Goal: Task Accomplishment & Management: Use online tool/utility

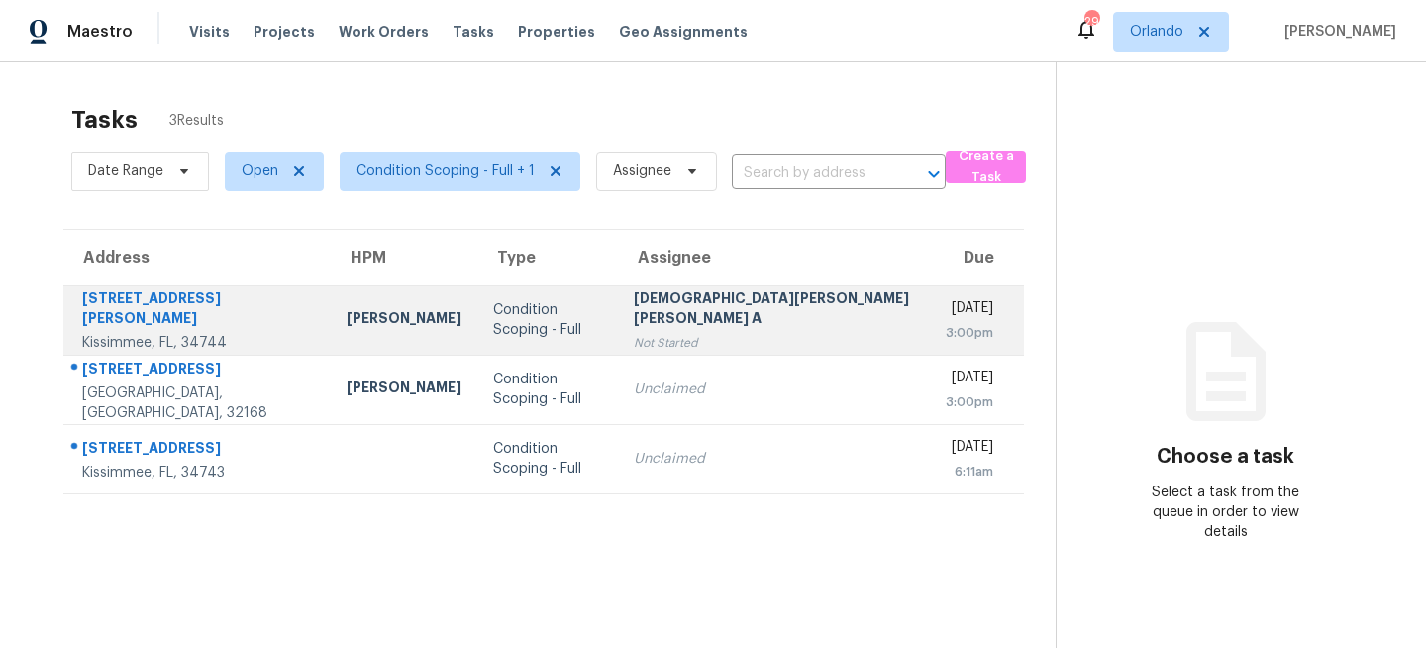
click at [541, 307] on div "Condition Scoping - Full" at bounding box center [547, 320] width 109 height 40
click at [532, 287] on td "Condition Scoping - Full" at bounding box center [547, 319] width 141 height 69
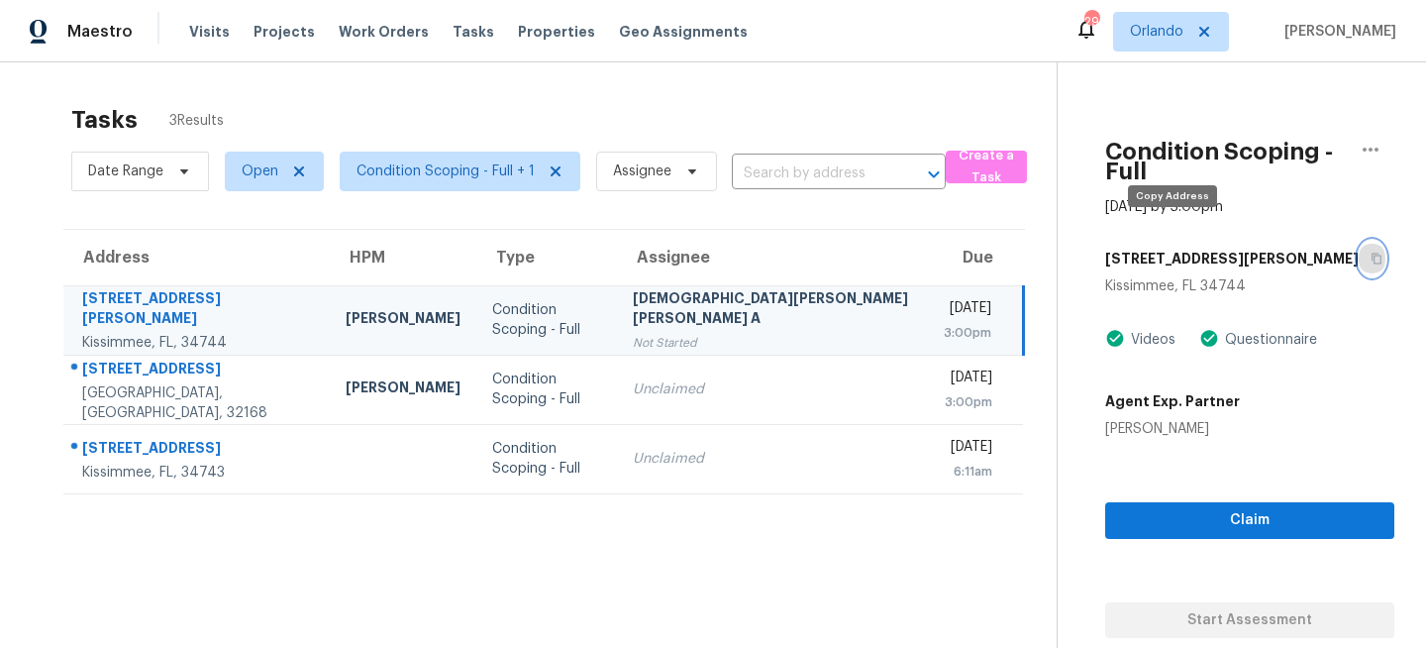
click at [1371, 253] on icon "button" at bounding box center [1377, 259] width 12 height 12
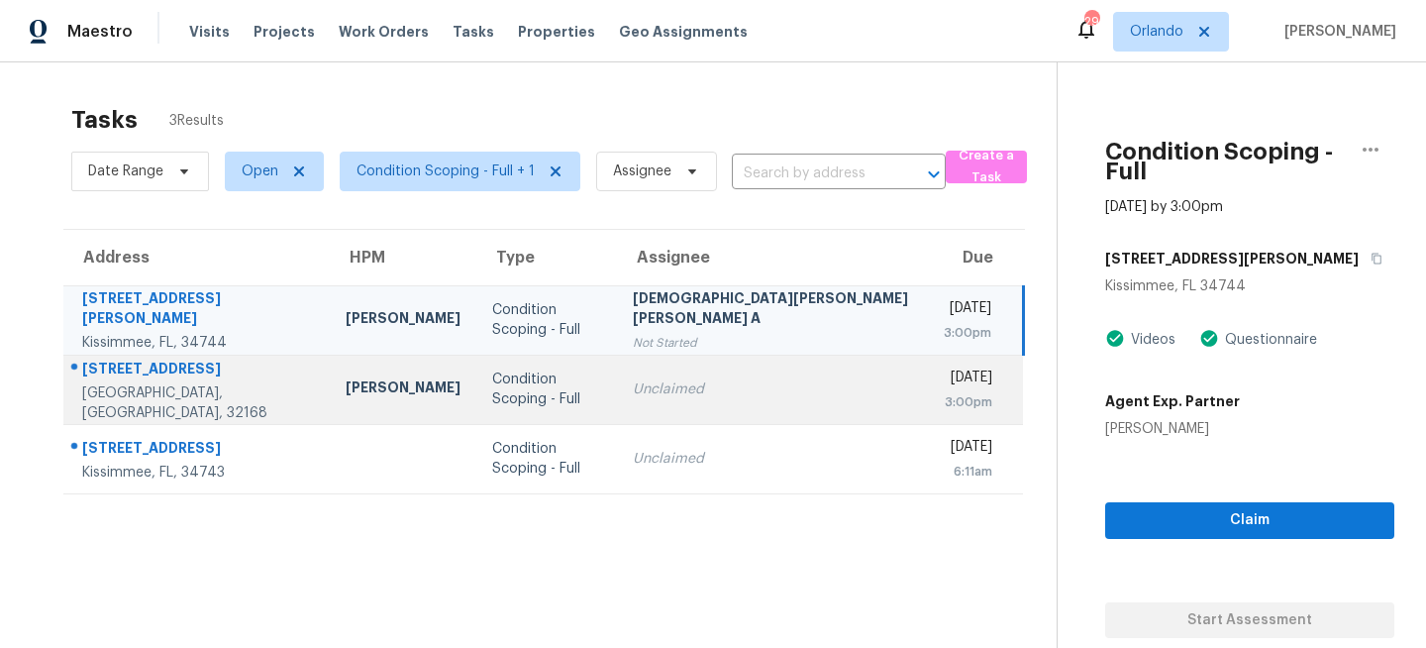
click at [662, 395] on div "Unclaimed" at bounding box center [772, 389] width 279 height 20
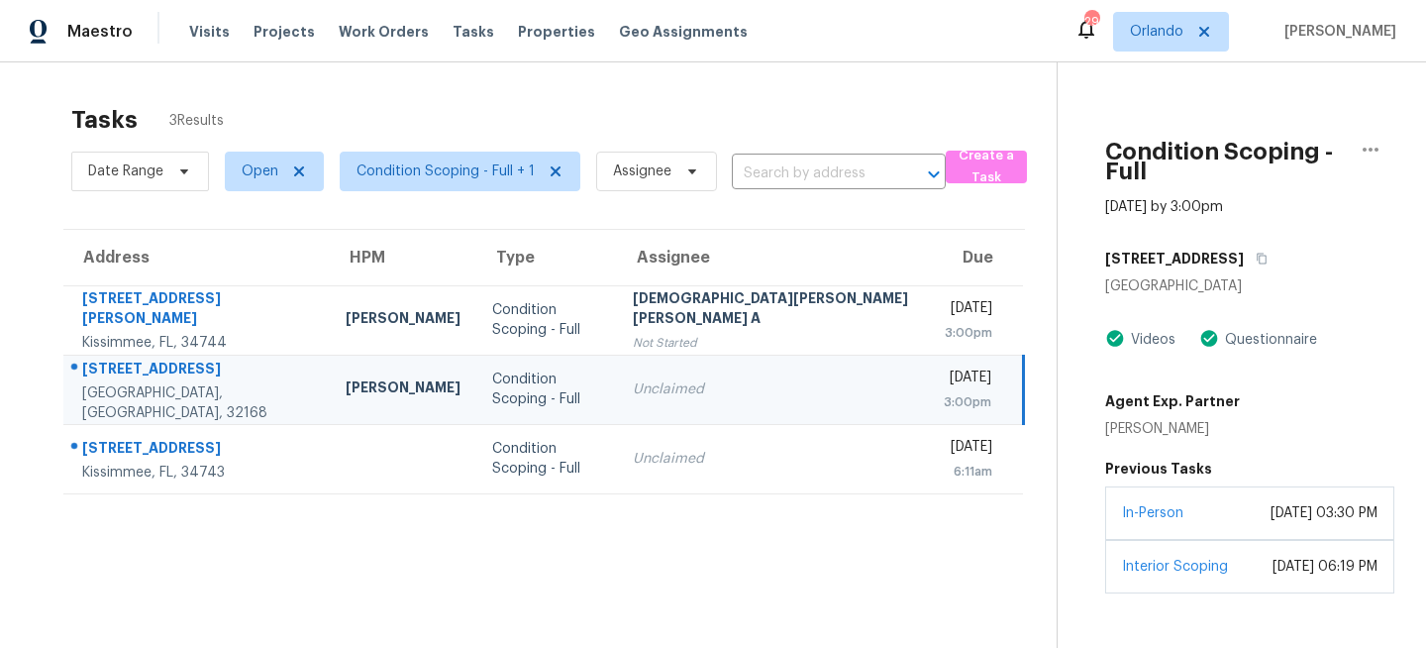
click at [1181, 241] on div "[STREET_ADDRESS]" at bounding box center [1249, 259] width 289 height 36
click at [1244, 241] on button "button" at bounding box center [1257, 259] width 27 height 36
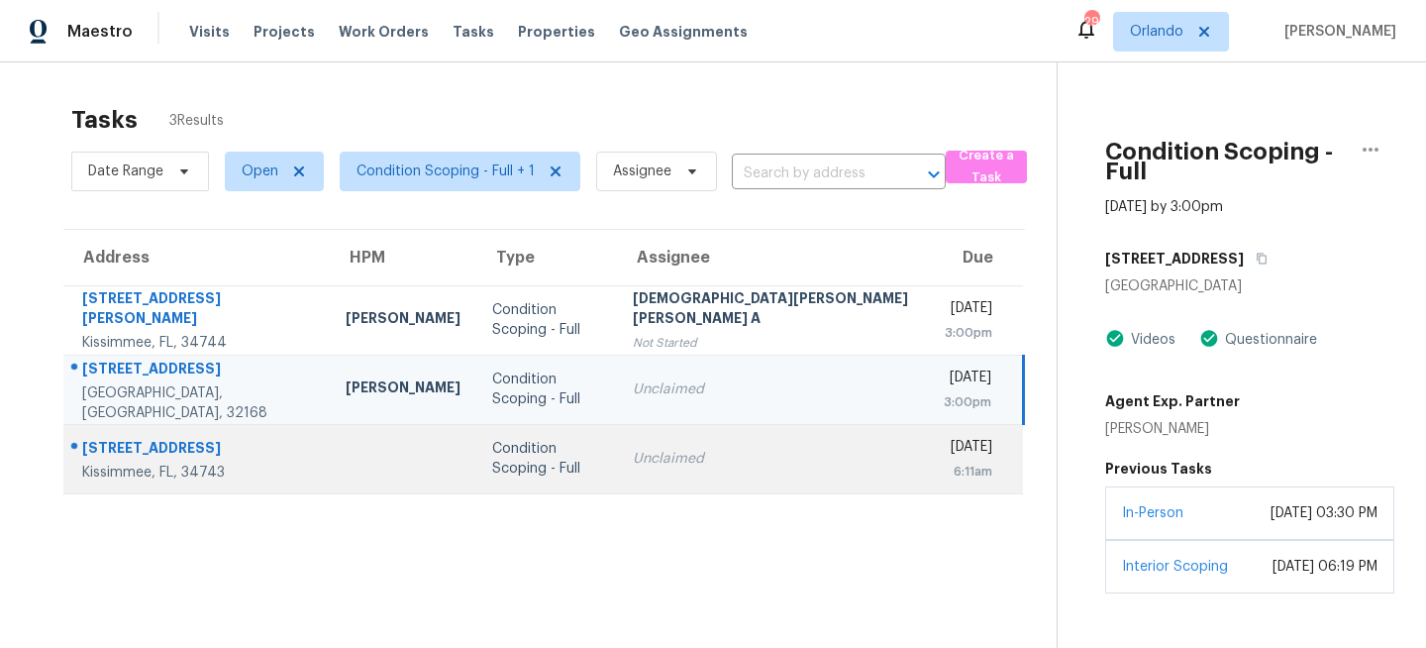
click at [573, 461] on div "Condition Scoping - Full" at bounding box center [546, 459] width 109 height 40
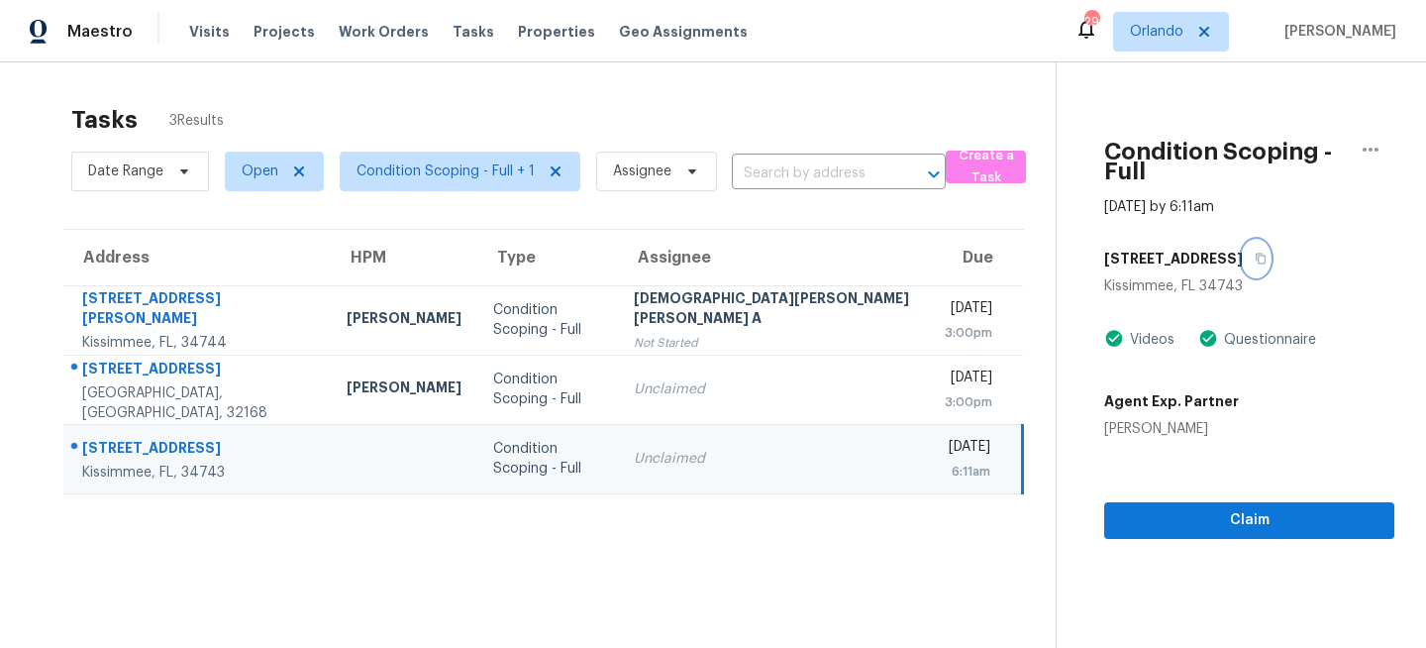
click at [1257, 254] on icon "button" at bounding box center [1262, 259] width 10 height 11
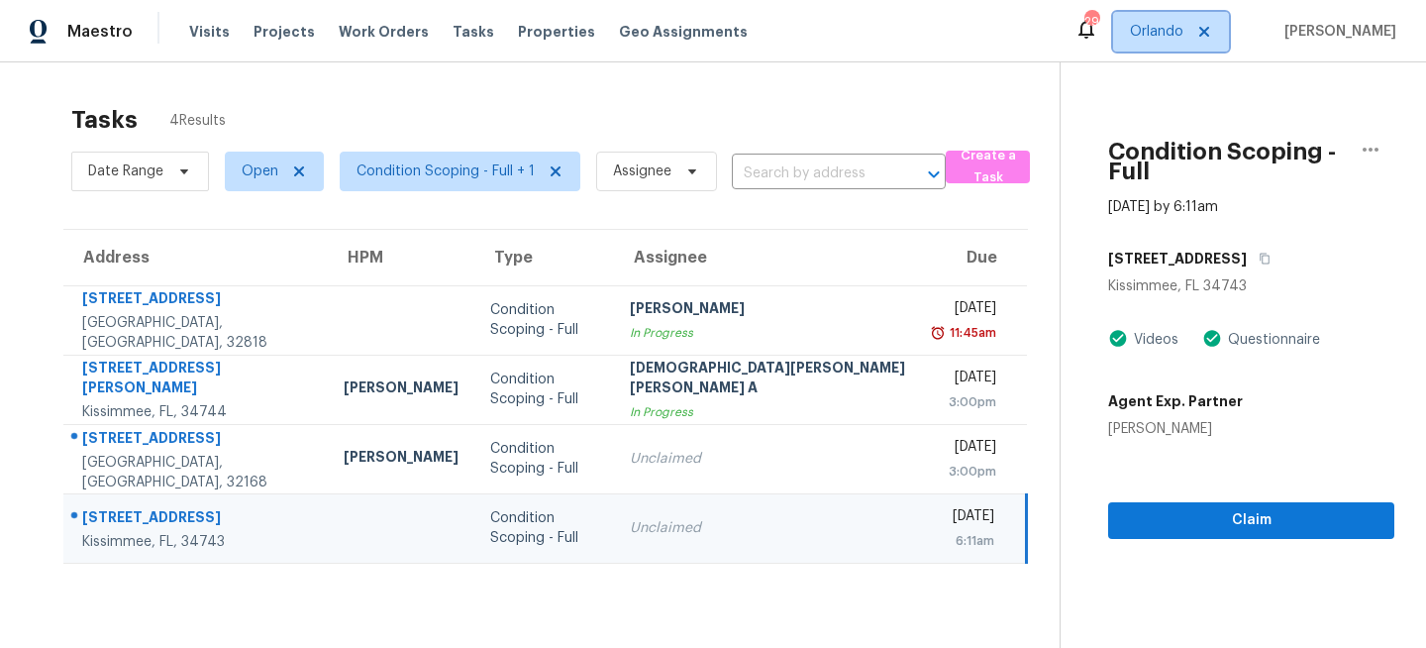
click at [1177, 33] on span "Orlando" at bounding box center [1156, 32] width 53 height 20
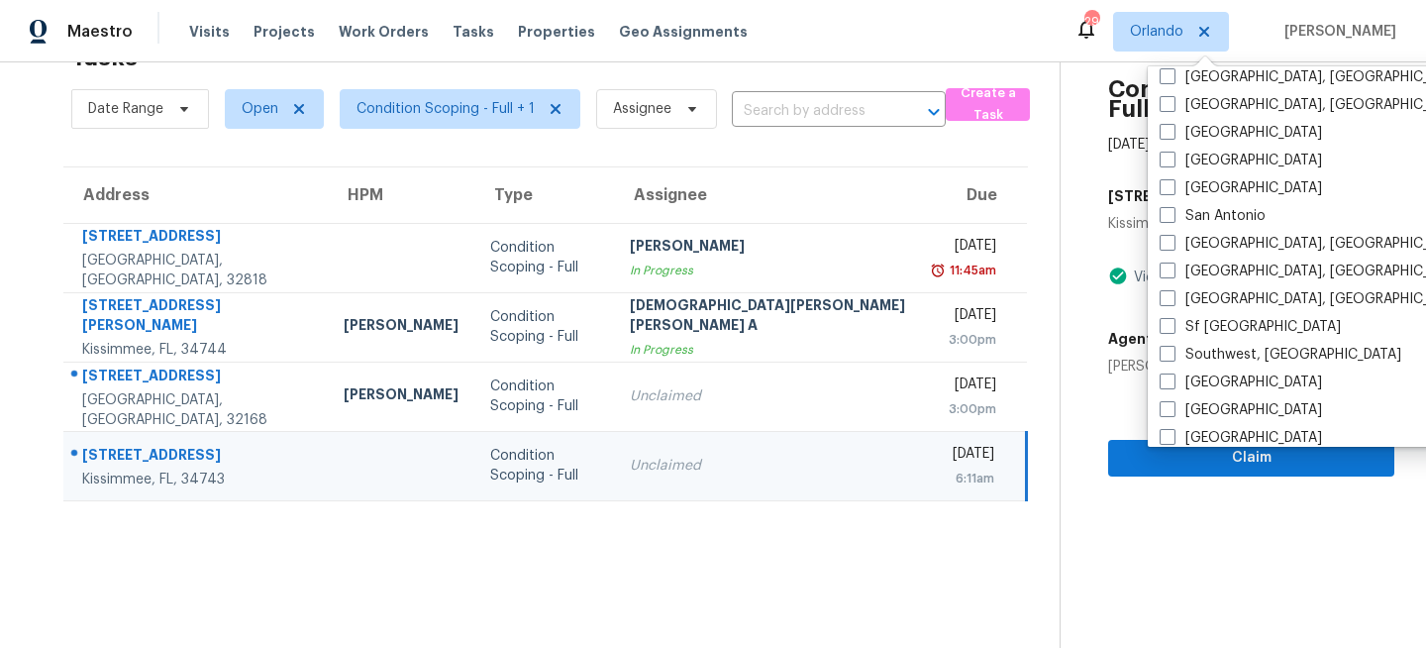
scroll to position [1327, 0]
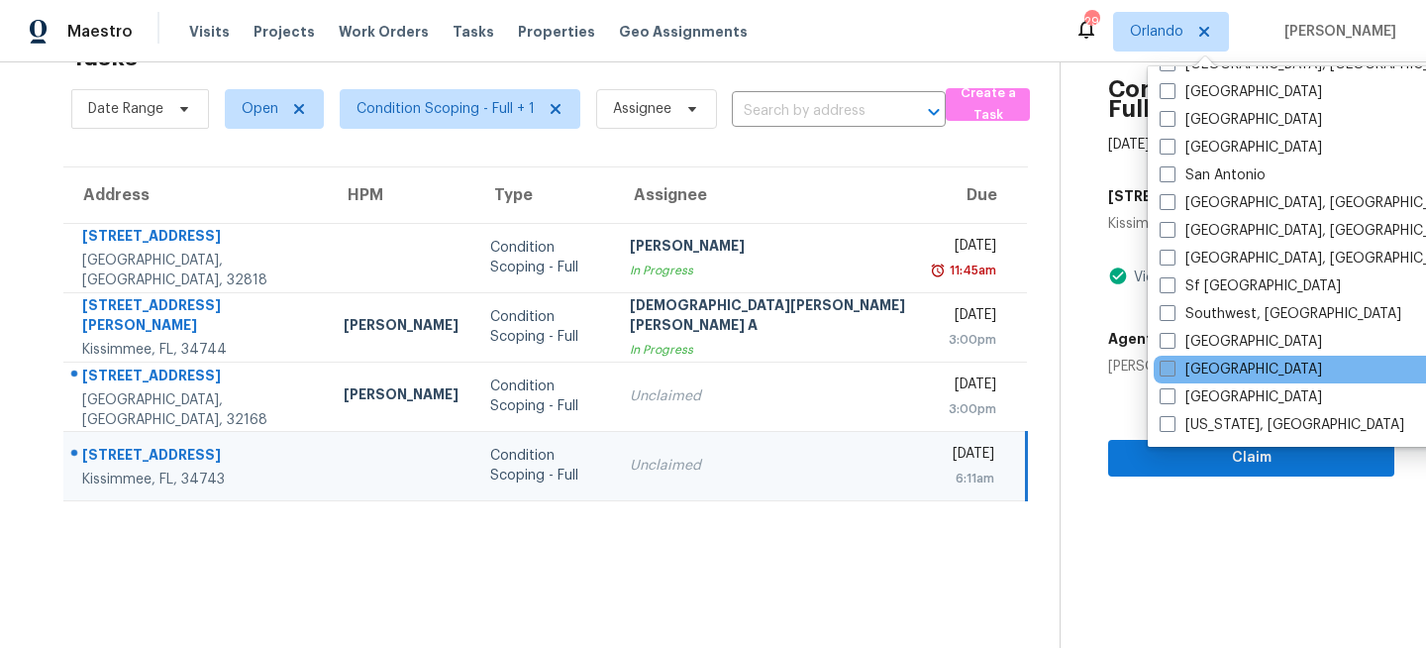
click at [1183, 367] on label "Tampa" at bounding box center [1241, 369] width 162 height 20
click at [1173, 367] on input "Tampa" at bounding box center [1166, 365] width 13 height 13
checkbox input "true"
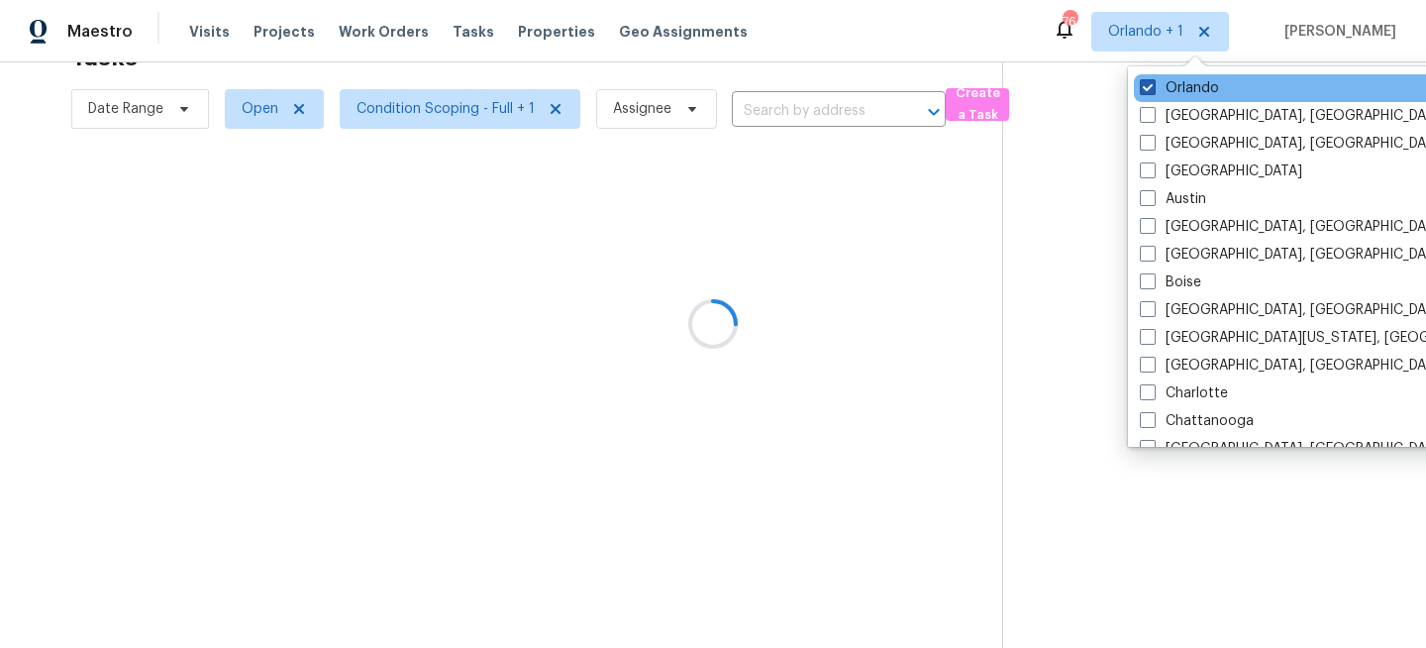
click at [1179, 83] on label "Orlando" at bounding box center [1179, 88] width 79 height 20
click at [1153, 83] on input "Orlando" at bounding box center [1146, 84] width 13 height 13
checkbox input "false"
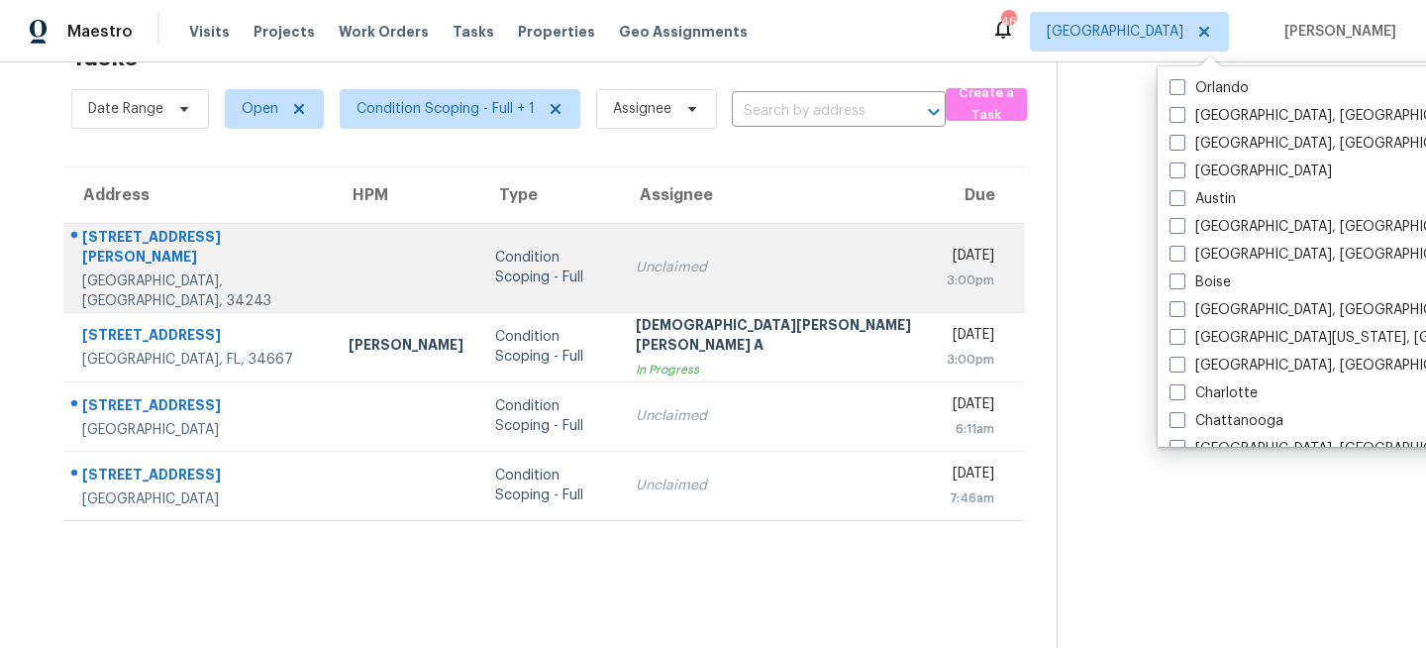
click at [495, 256] on div "Condition Scoping - Full" at bounding box center [549, 268] width 109 height 40
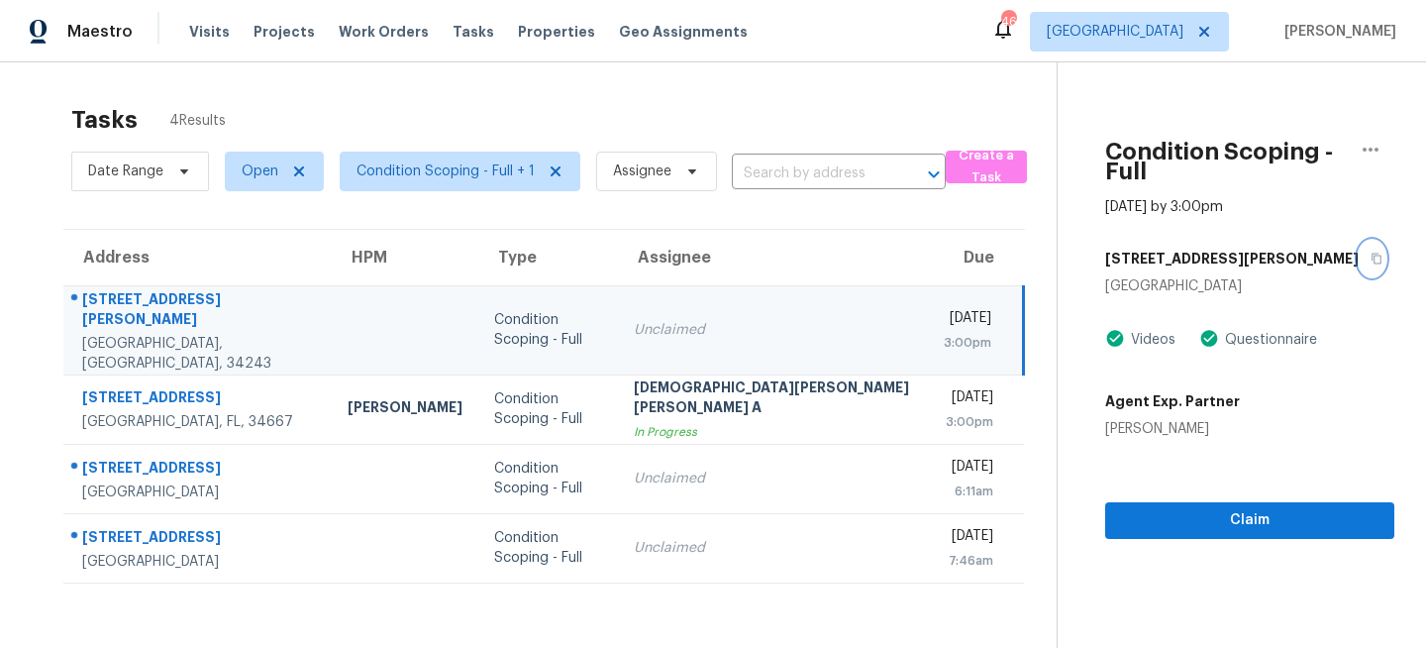
click at [1373, 254] on icon "button" at bounding box center [1378, 259] width 10 height 11
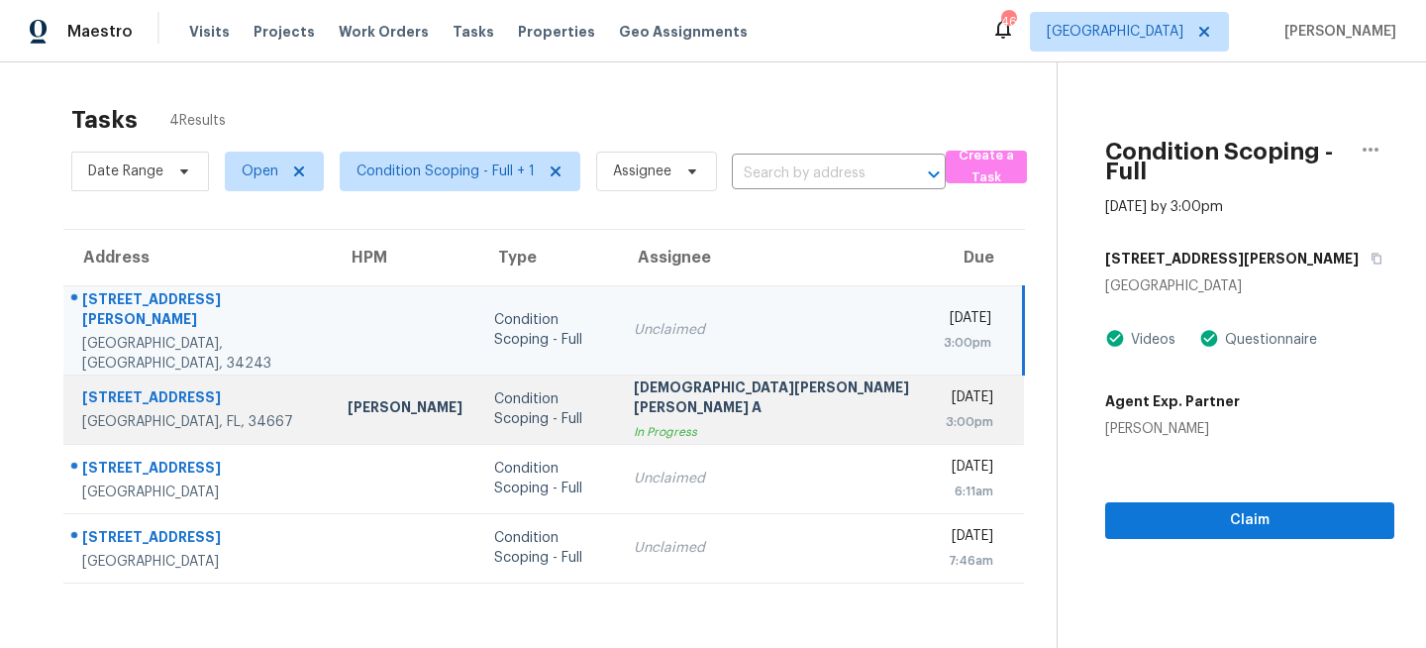
click at [634, 383] on div "[DEMOGRAPHIC_DATA][PERSON_NAME] [PERSON_NAME] A" at bounding box center [773, 399] width 278 height 45
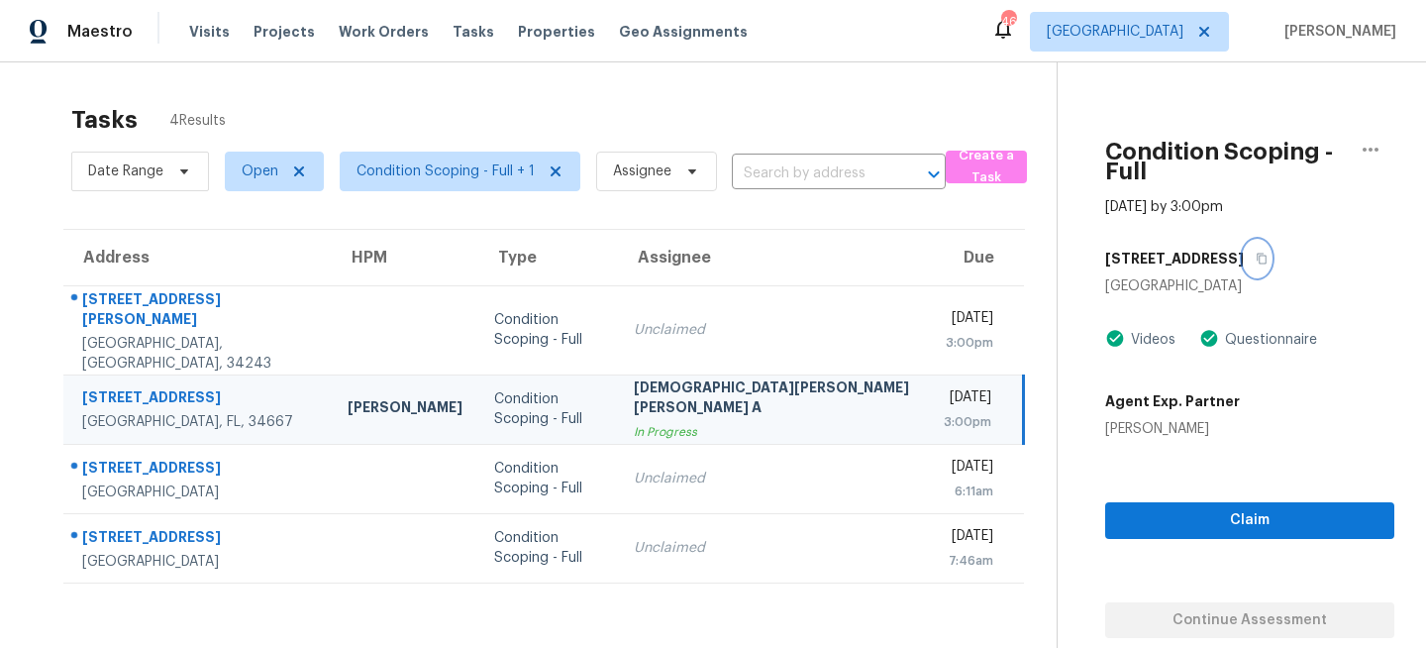
click at [1256, 253] on icon "button" at bounding box center [1262, 259] width 12 height 12
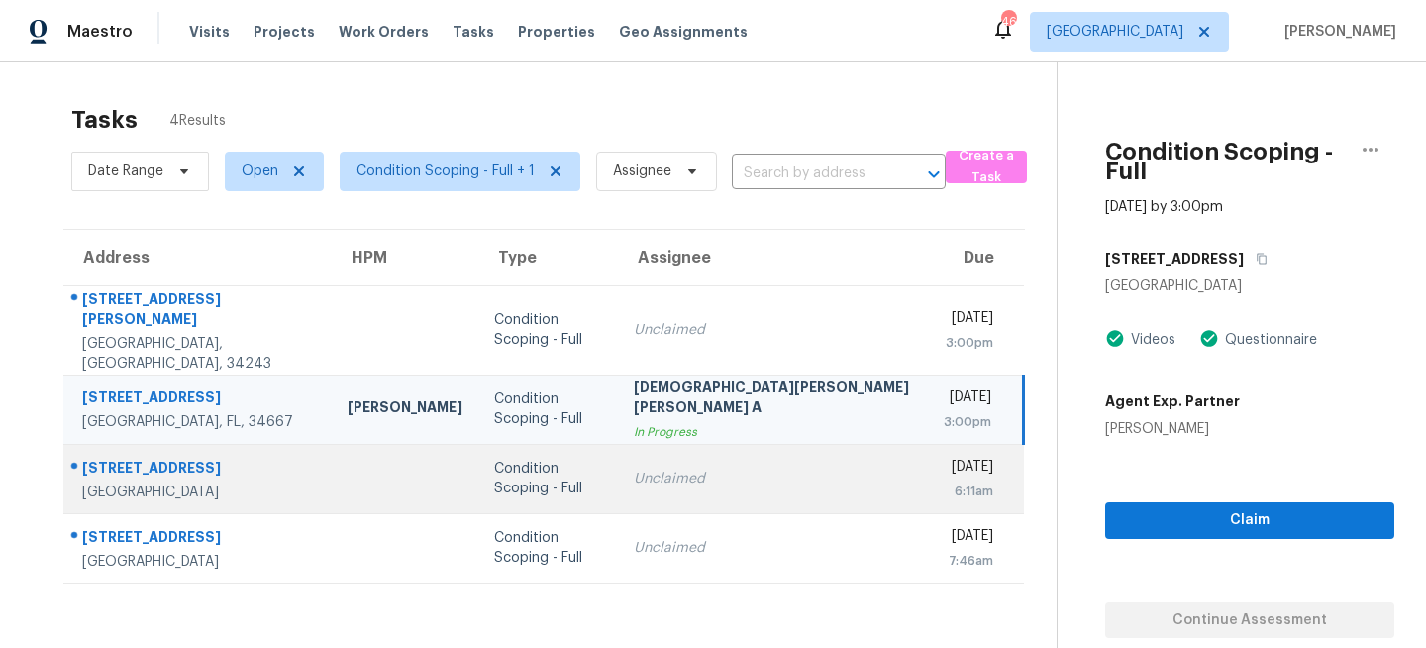
click at [534, 470] on td "Condition Scoping - Full" at bounding box center [548, 478] width 141 height 69
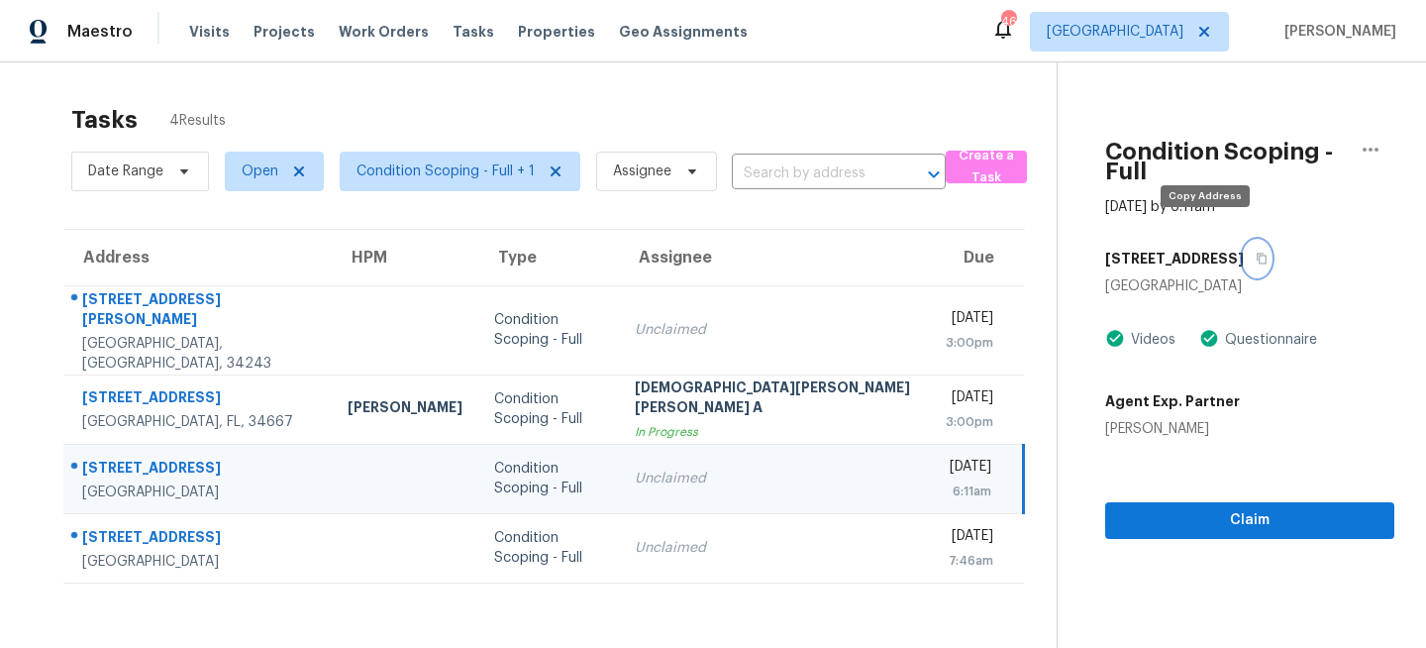
click at [1256, 253] on icon "button" at bounding box center [1262, 259] width 12 height 12
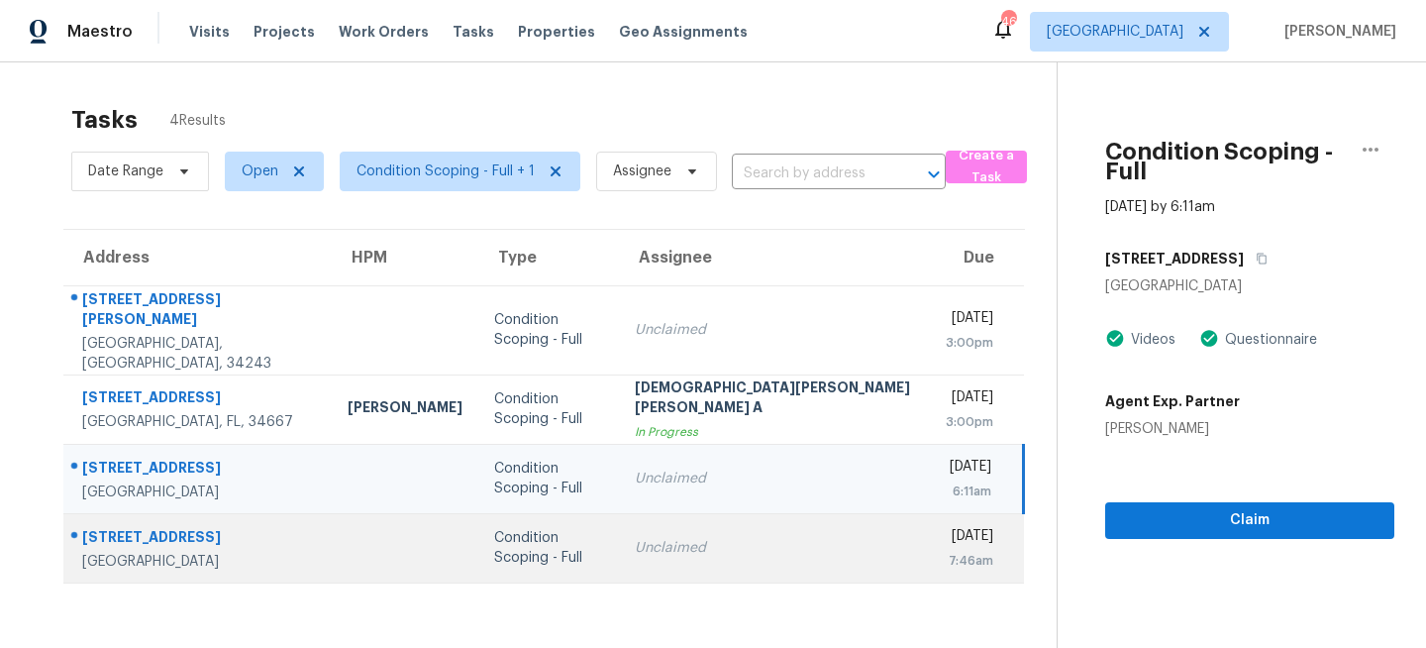
click at [548, 532] on div "Condition Scoping - Full" at bounding box center [548, 548] width 109 height 40
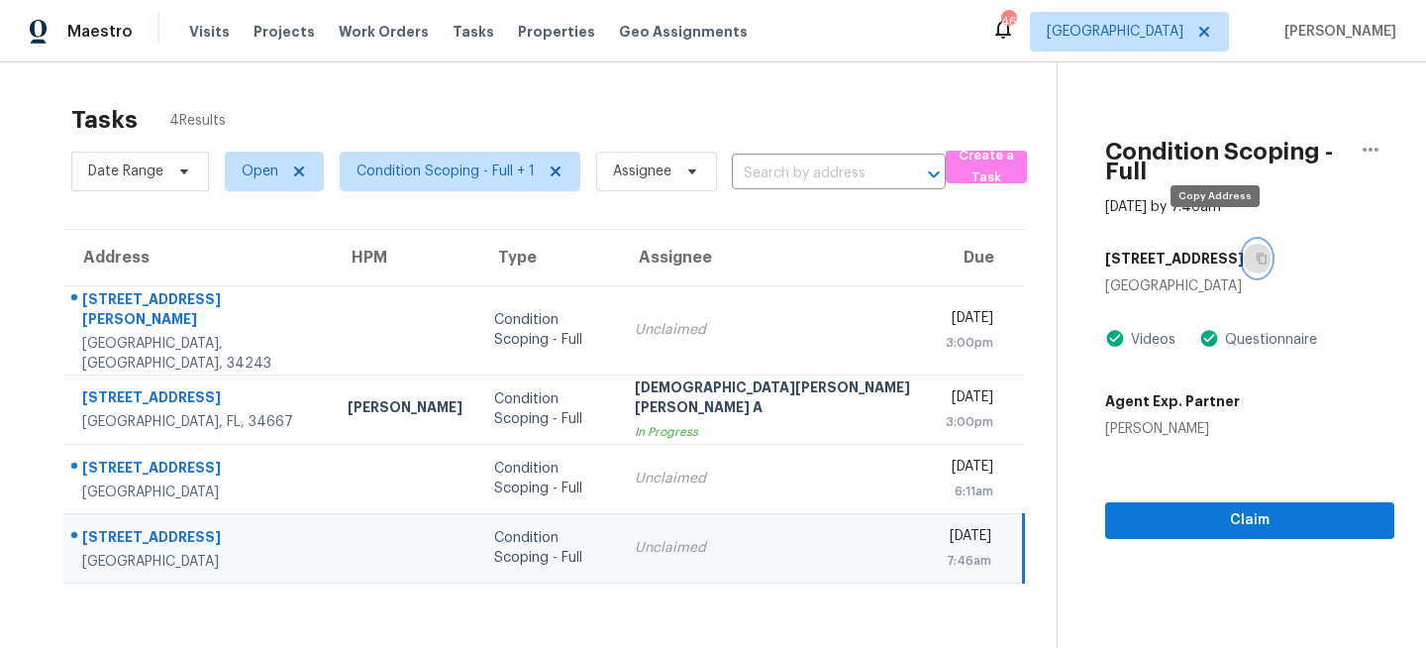
click at [1256, 253] on icon "button" at bounding box center [1262, 259] width 12 height 12
